Goal: Task Accomplishment & Management: Complete application form

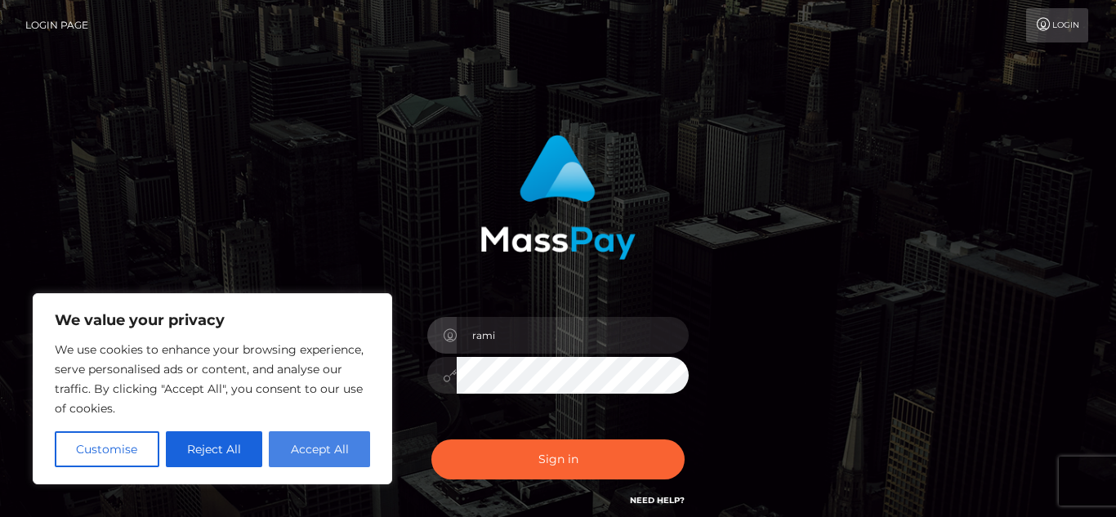
type input "rami"
click at [342, 452] on button "Accept All" at bounding box center [319, 449] width 101 height 36
checkbox input "true"
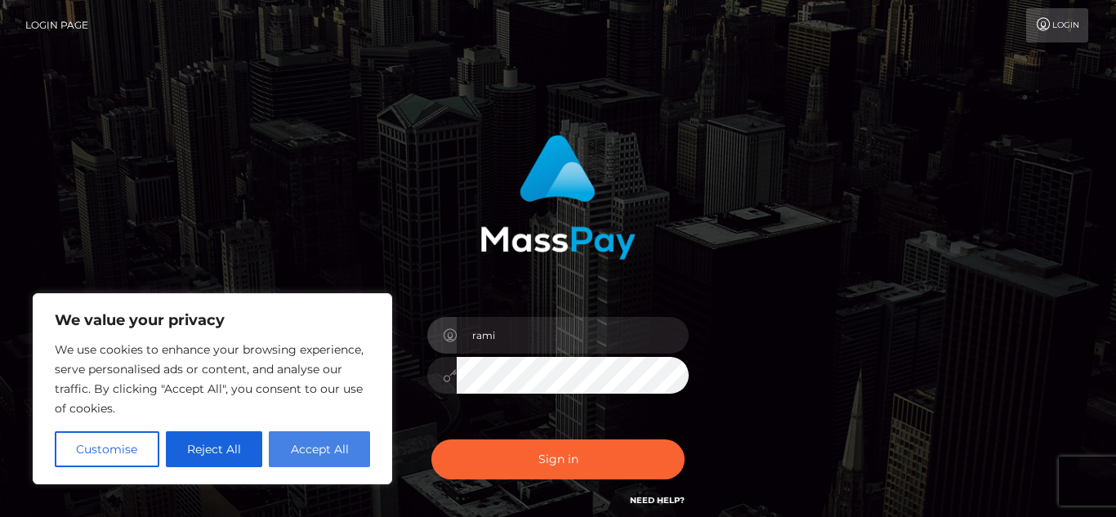
checkbox input "true"
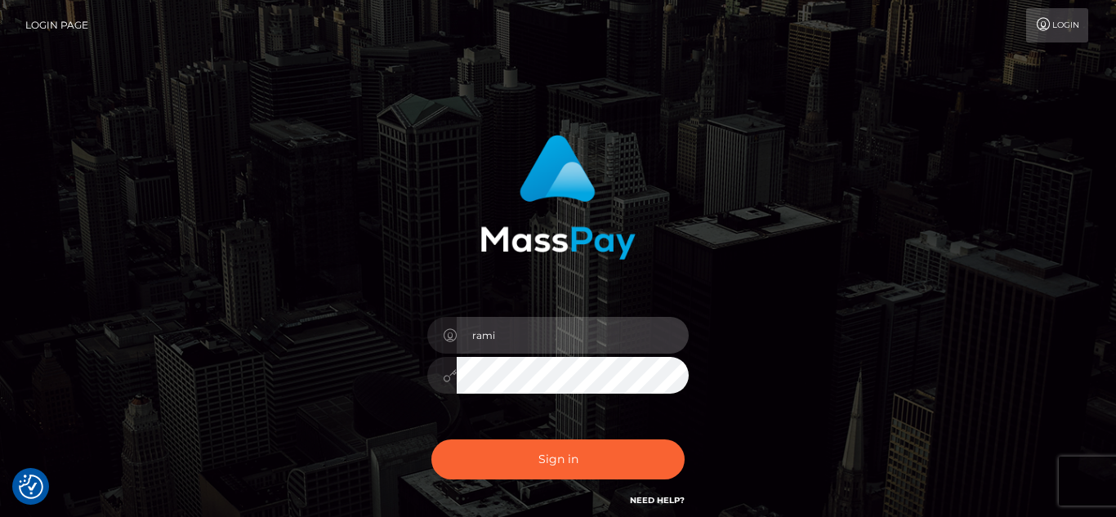
click at [543, 344] on input "rami" at bounding box center [573, 335] width 232 height 37
type input "ramizisegers@gmail.com"
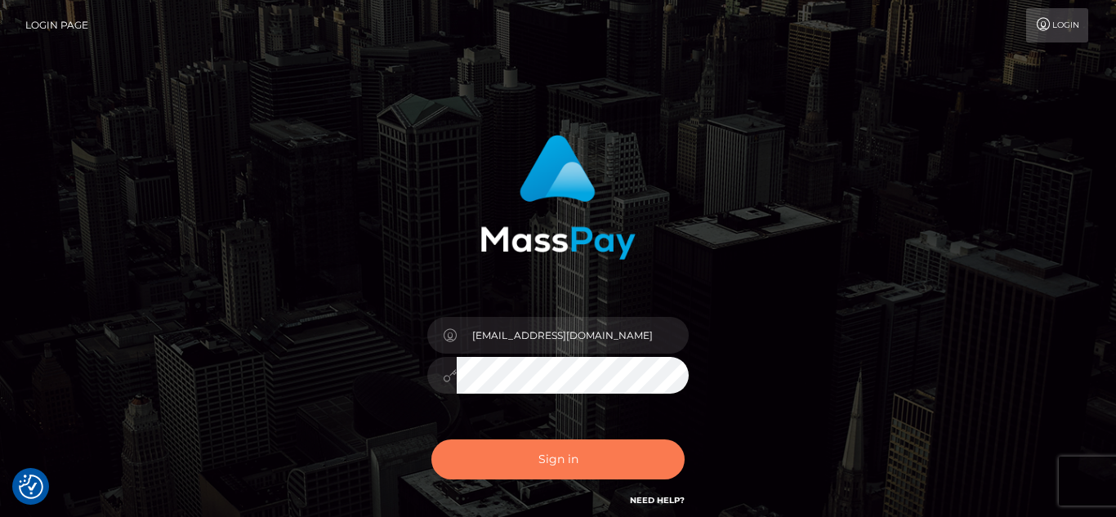
click at [553, 456] on button "Sign in" at bounding box center [557, 460] width 253 height 40
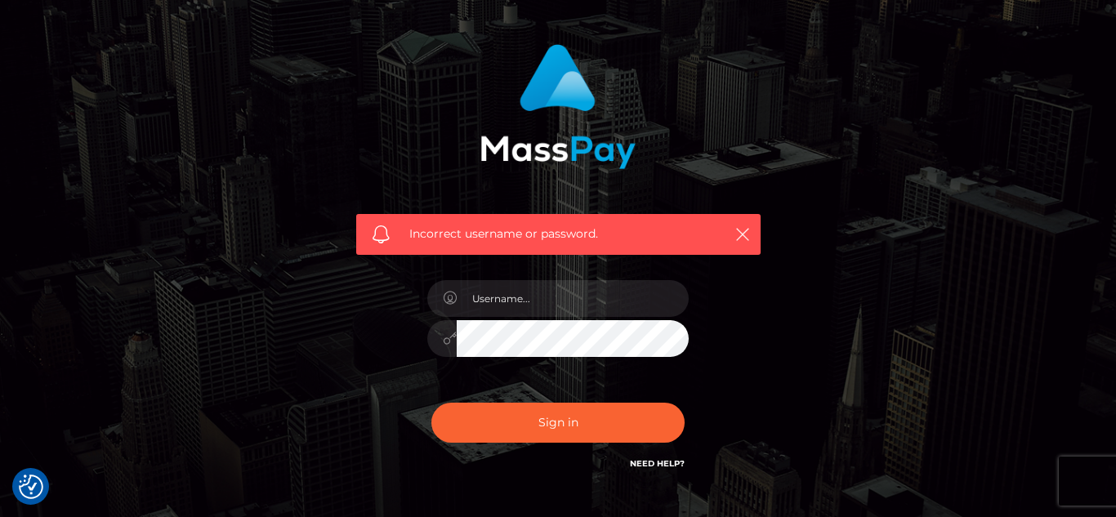
scroll to position [92, 0]
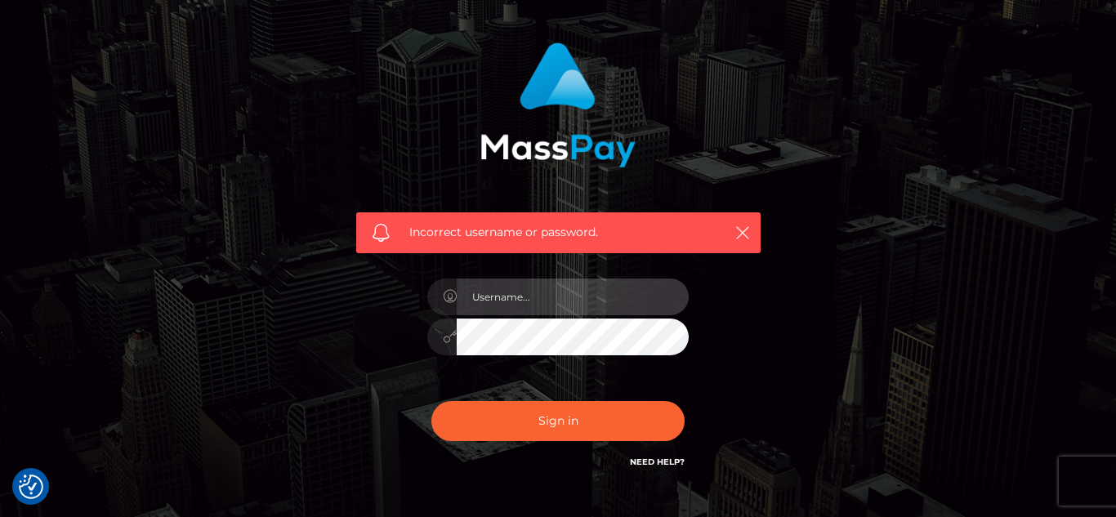
click at [567, 304] on input "text" at bounding box center [573, 297] width 232 height 37
type input "ramizisegers@gmail.com"
click at [387, 434] on div "Incorrect username or password. ramizisegers@gmail.com" at bounding box center [558, 256] width 429 height 453
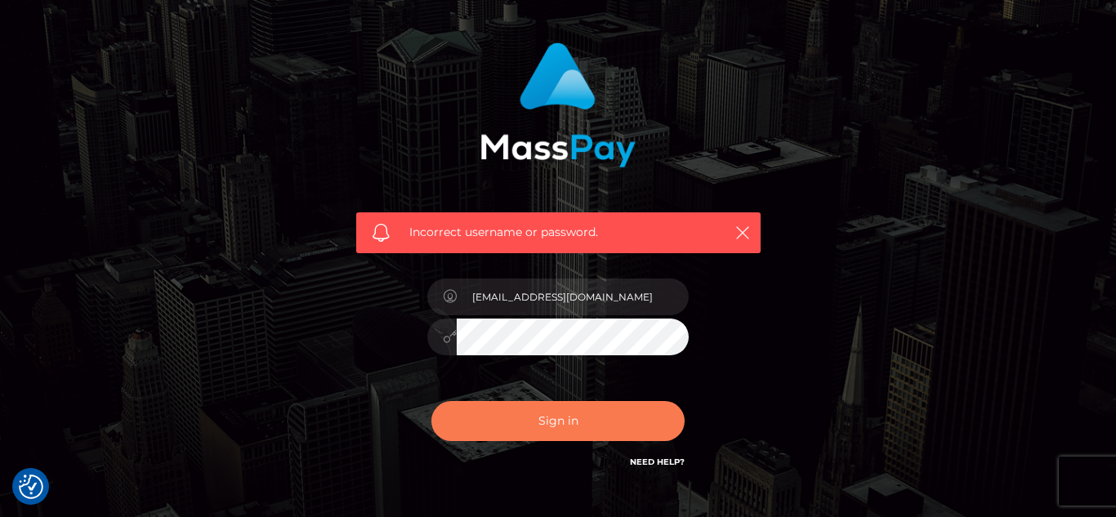
click at [510, 413] on button "Sign in" at bounding box center [557, 421] width 253 height 40
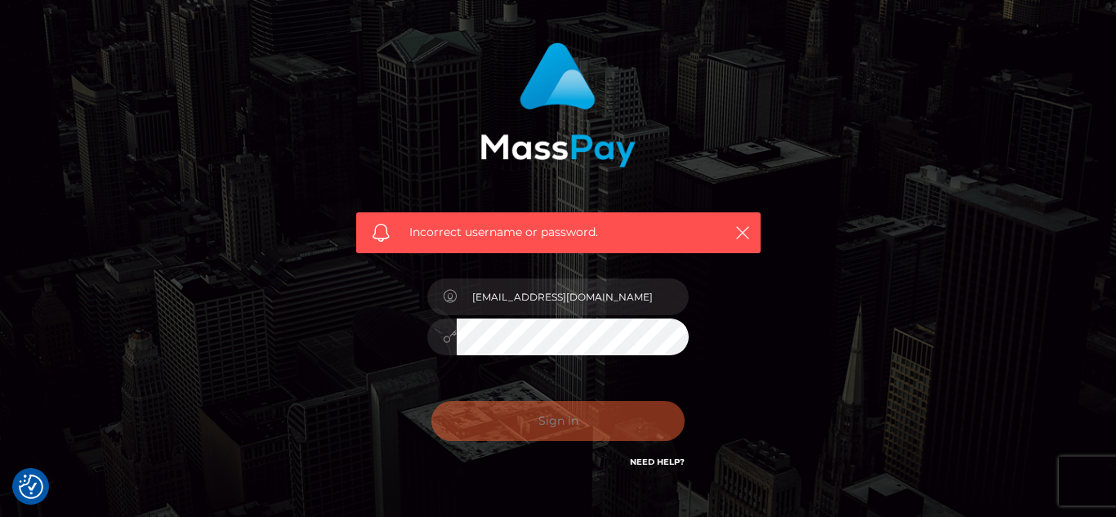
click at [560, 418] on div "Sign in Need Help?" at bounding box center [558, 427] width 286 height 73
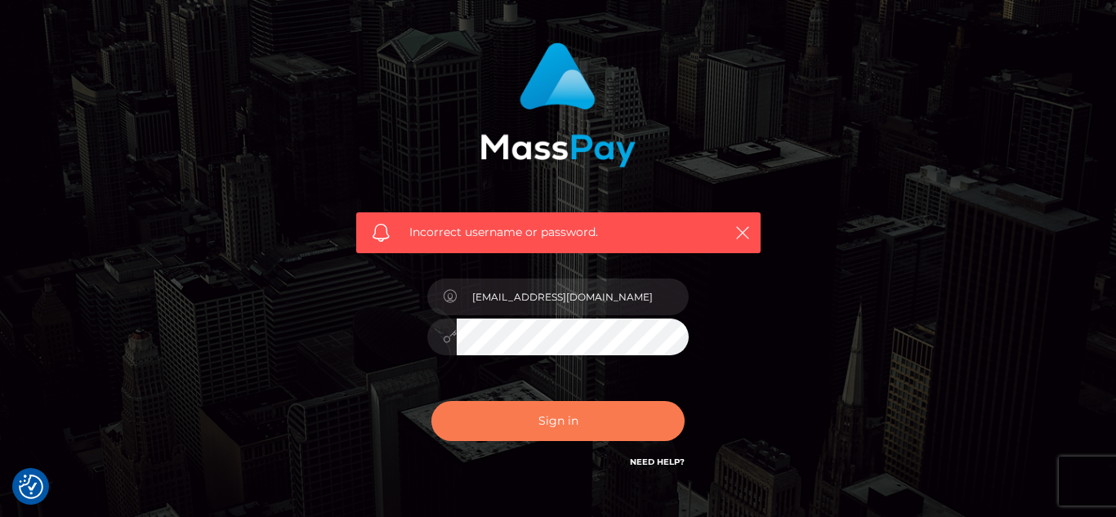
click at [560, 418] on button "Sign in" at bounding box center [557, 421] width 253 height 40
click at [643, 436] on button "Sign in" at bounding box center [557, 421] width 253 height 40
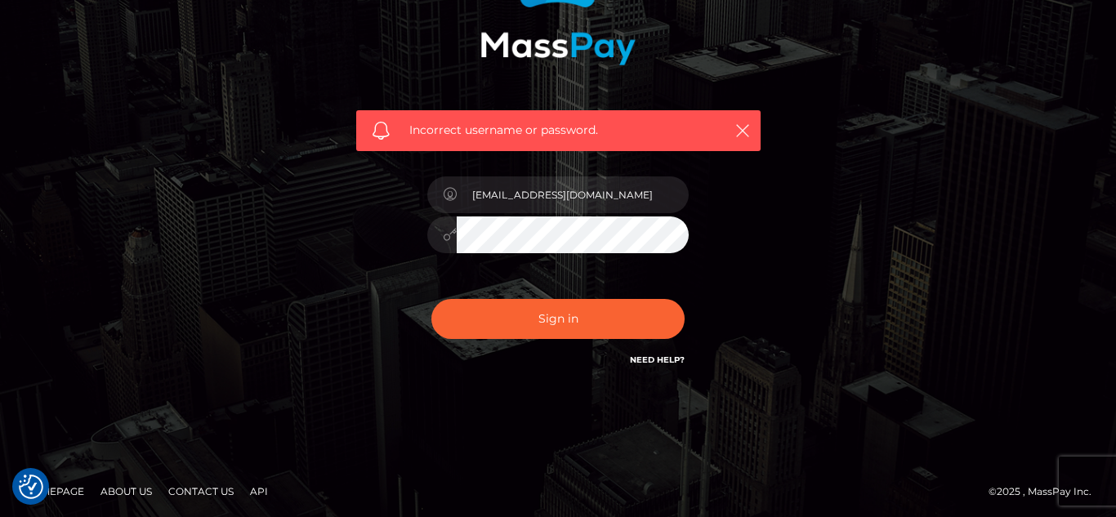
scroll to position [198, 0]
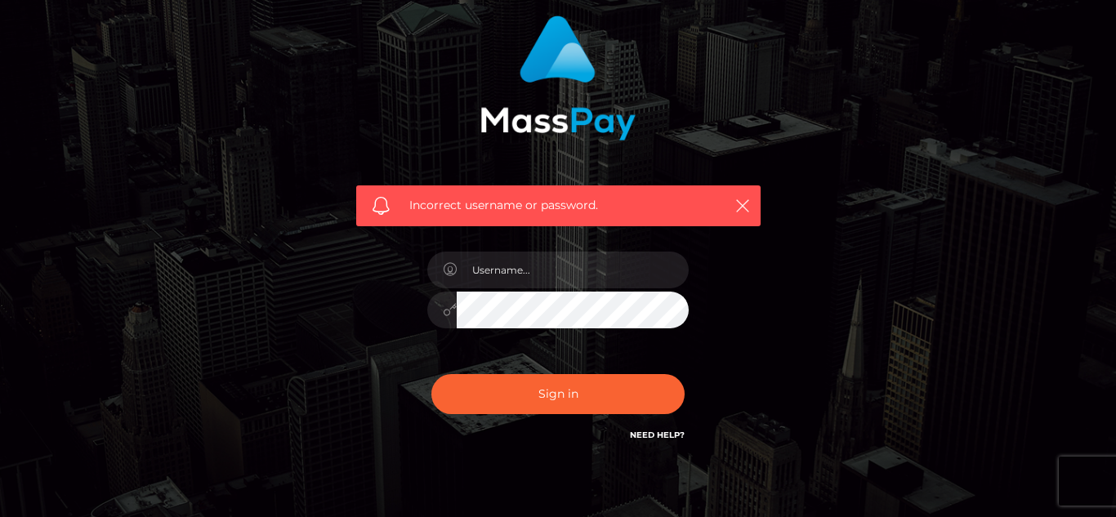
scroll to position [141, 0]
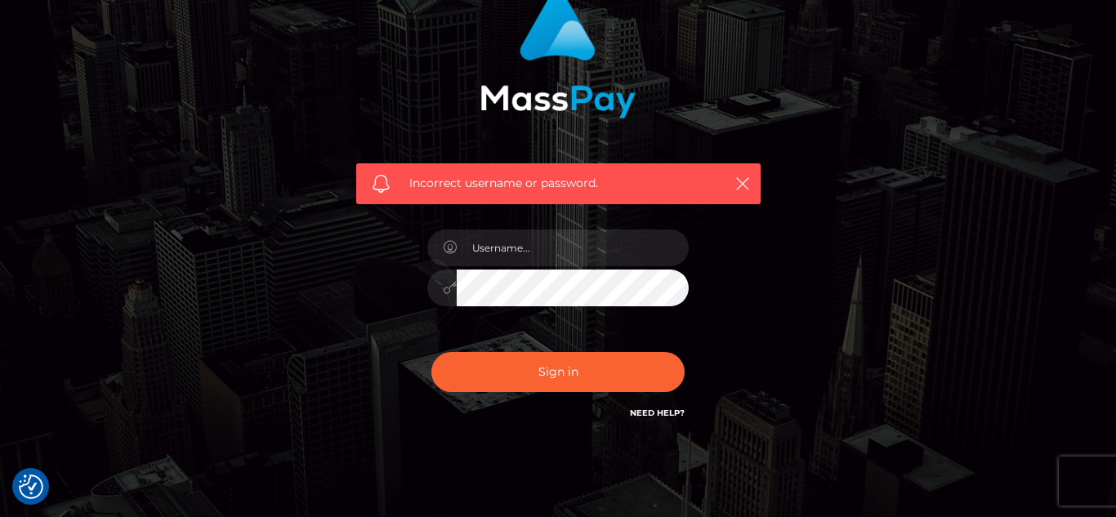
checkbox input "true"
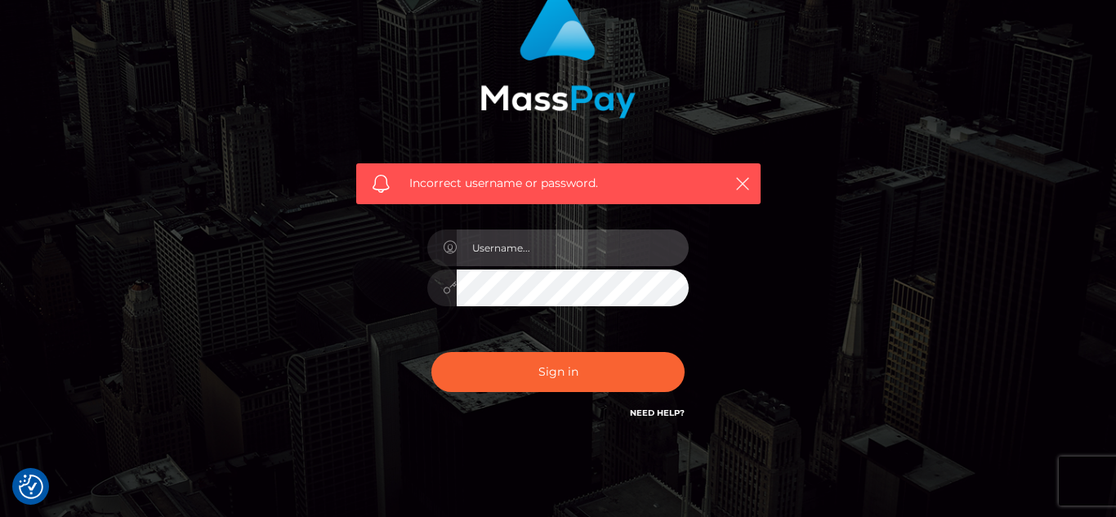
click at [605, 239] on input "text" at bounding box center [573, 248] width 232 height 37
type input "ramizisegers@gmail.com"
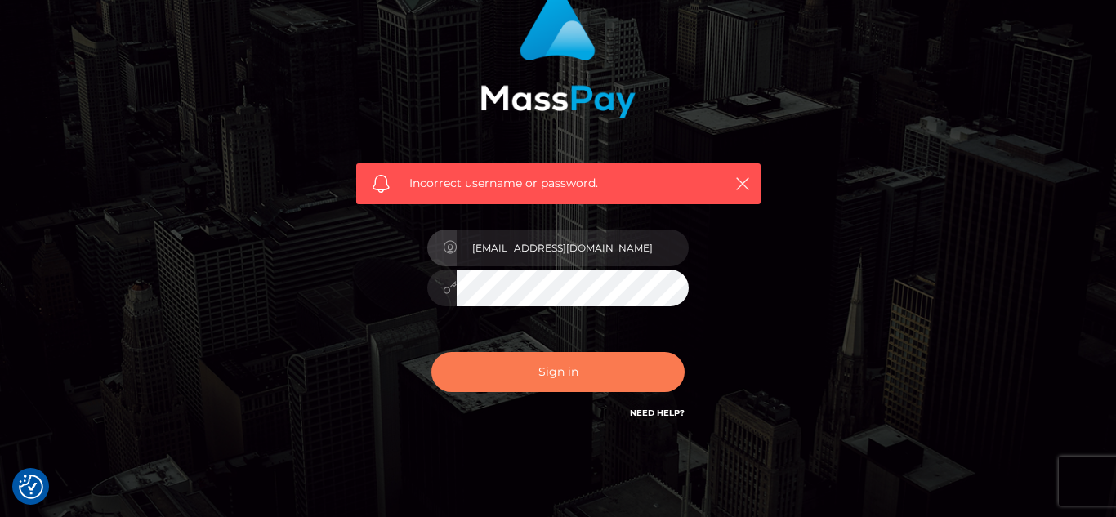
click at [591, 373] on button "Sign in" at bounding box center [557, 372] width 253 height 40
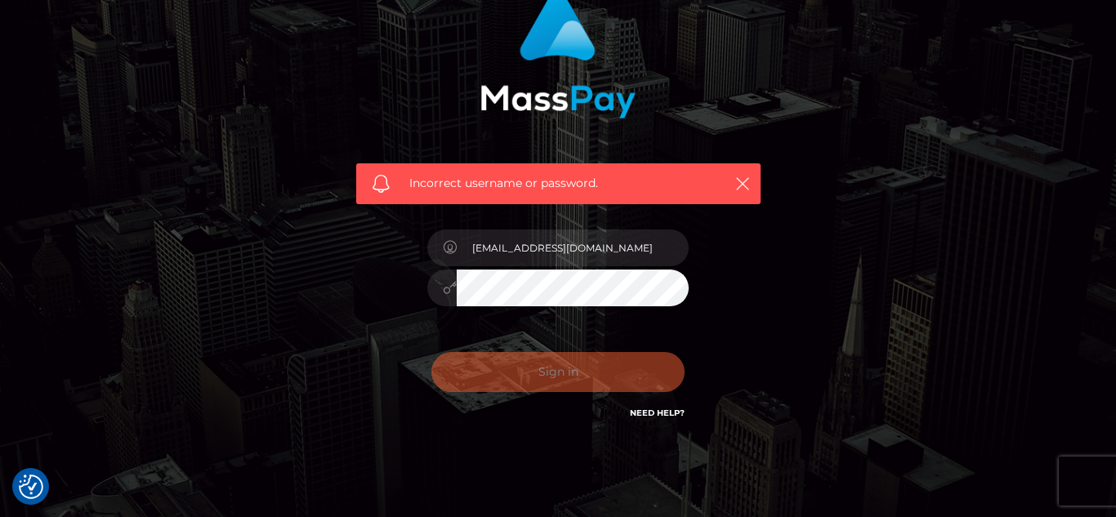
click at [1085, 341] on div "Incorrect username or password. ramizisegers@gmail.com" at bounding box center [558, 216] width 1116 height 715
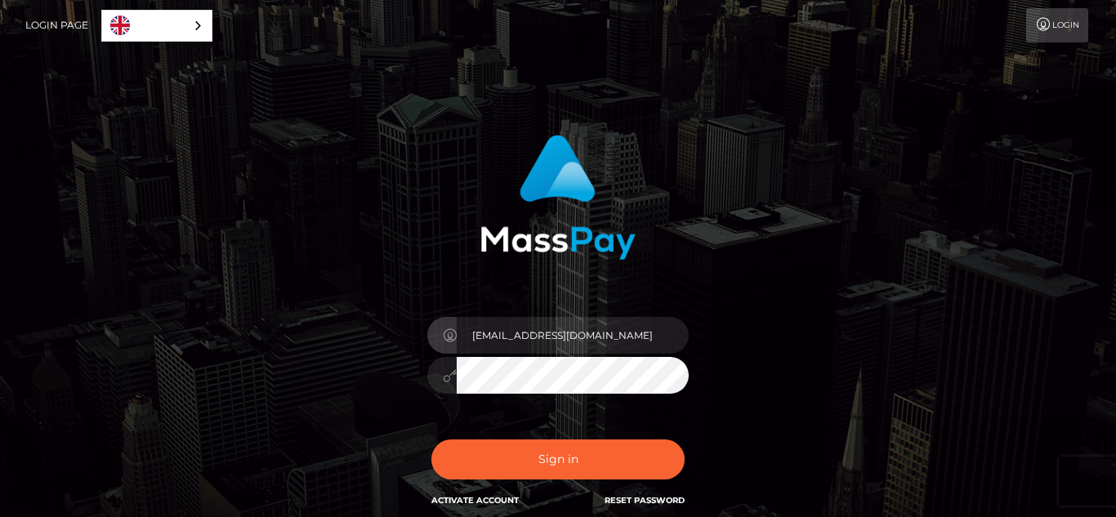
click at [516, 333] on input "ramizisegers@gmail.com" at bounding box center [573, 335] width 232 height 37
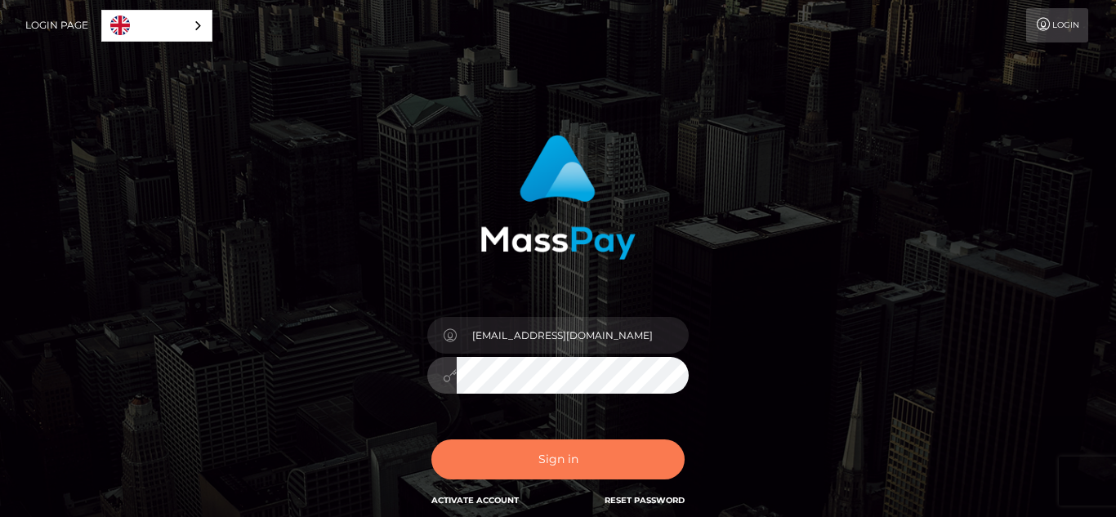
click at [515, 471] on button "Sign in" at bounding box center [557, 460] width 253 height 40
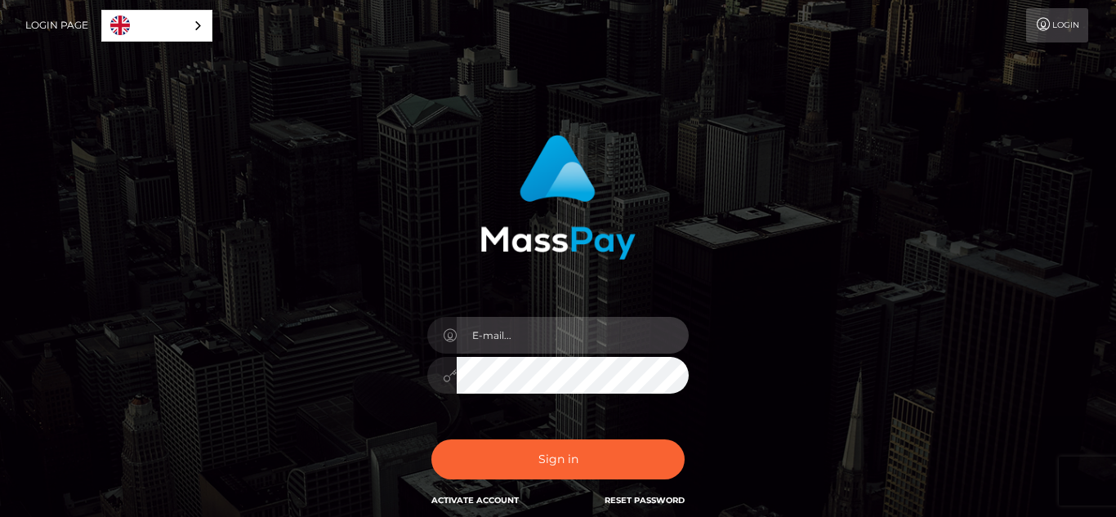
type input "[EMAIL_ADDRESS][DOMAIN_NAME]"
click at [761, 386] on div "In order to protect your account, we're utilizing the help of a captcha service…" at bounding box center [558, 323] width 429 height 400
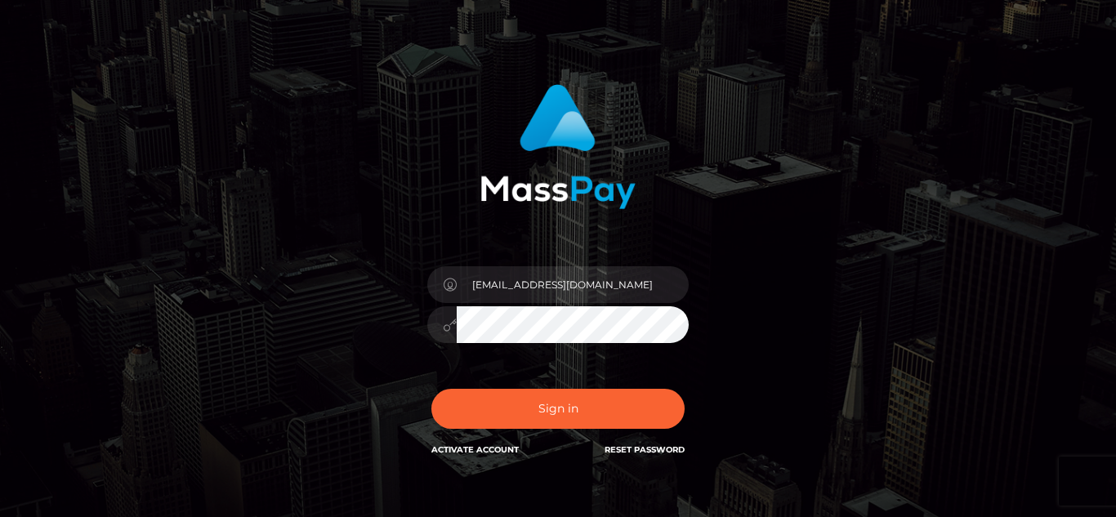
scroll to position [62, 0]
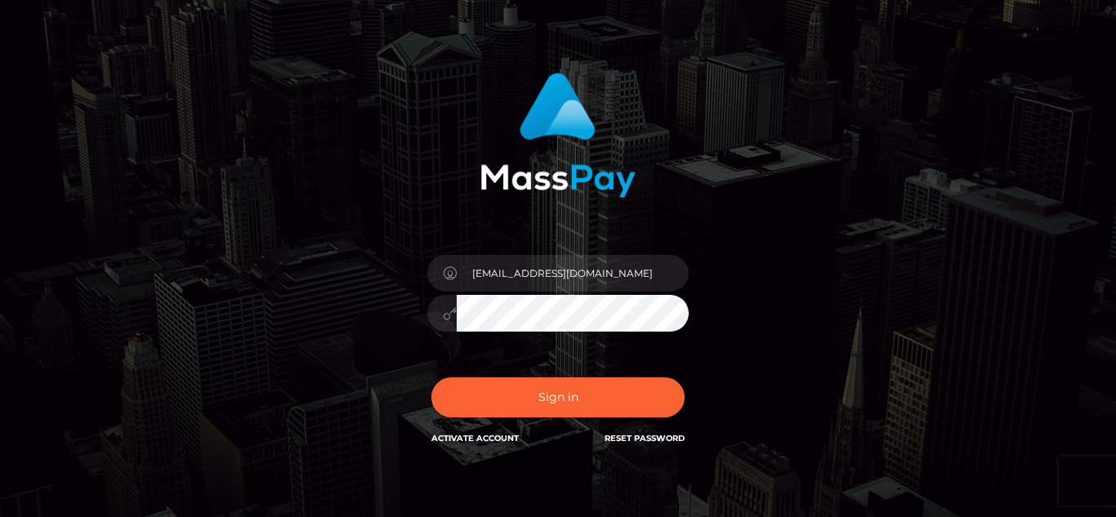
click at [881, 322] on div "In order to protect your account, we're utilizing the help of a captcha service…" at bounding box center [557, 268] width 931 height 416
